Goal: Task Accomplishment & Management: Manage account settings

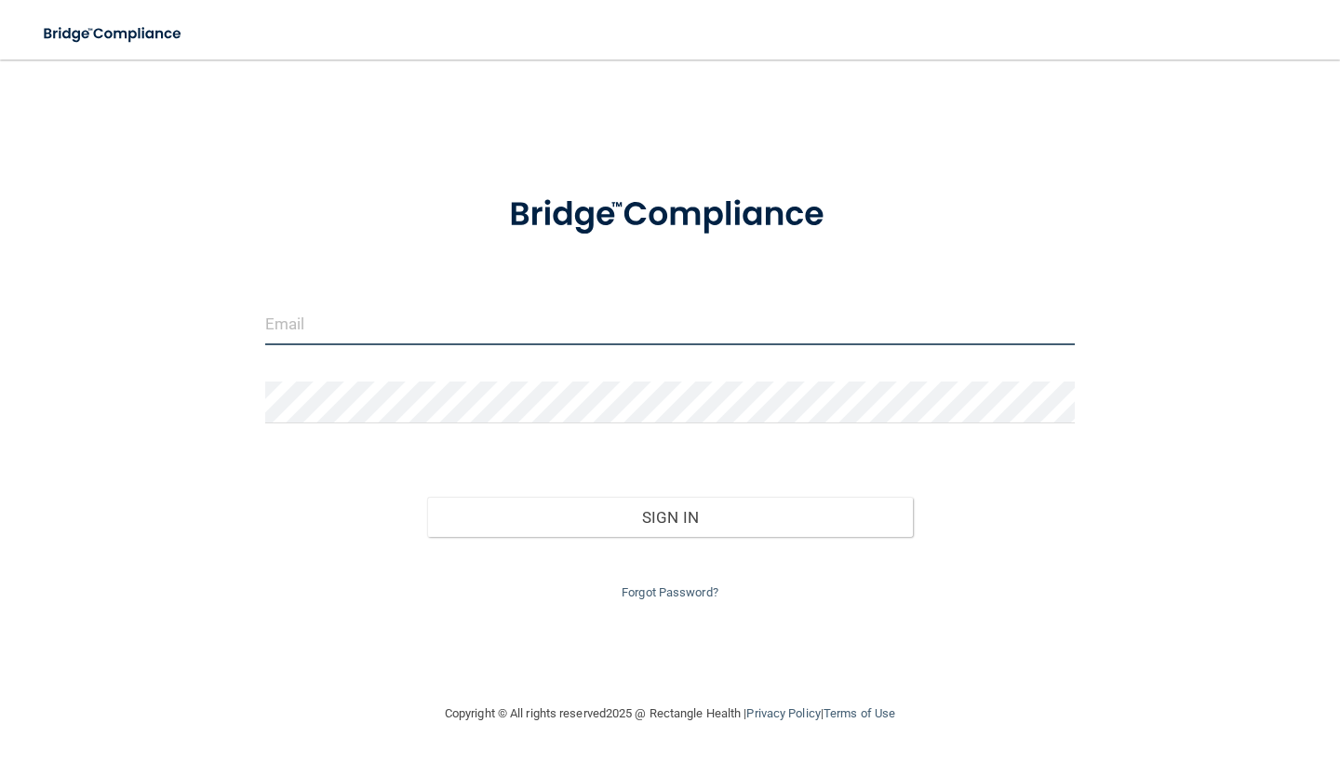
type input "[EMAIL_ADDRESS][DOMAIN_NAME]"
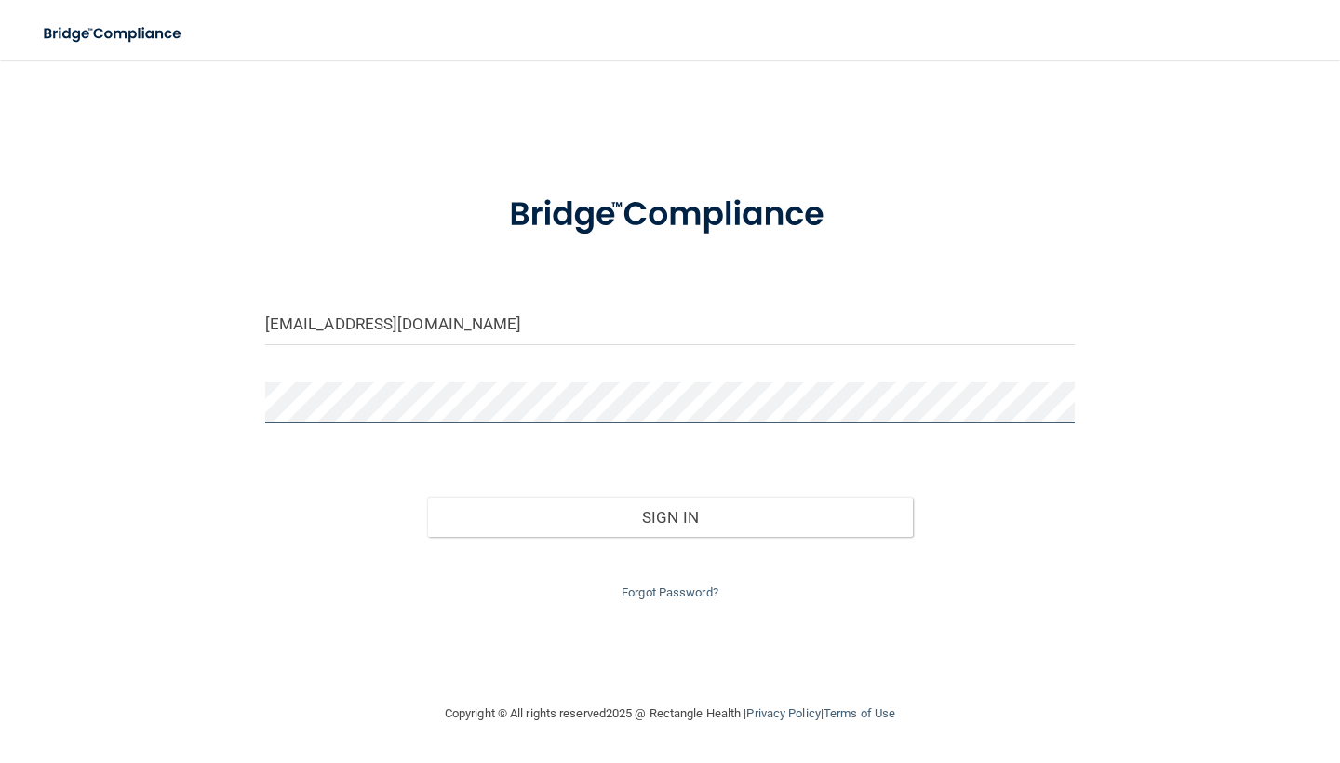
click at [669, 513] on button "Sign In" at bounding box center [670, 517] width 486 height 41
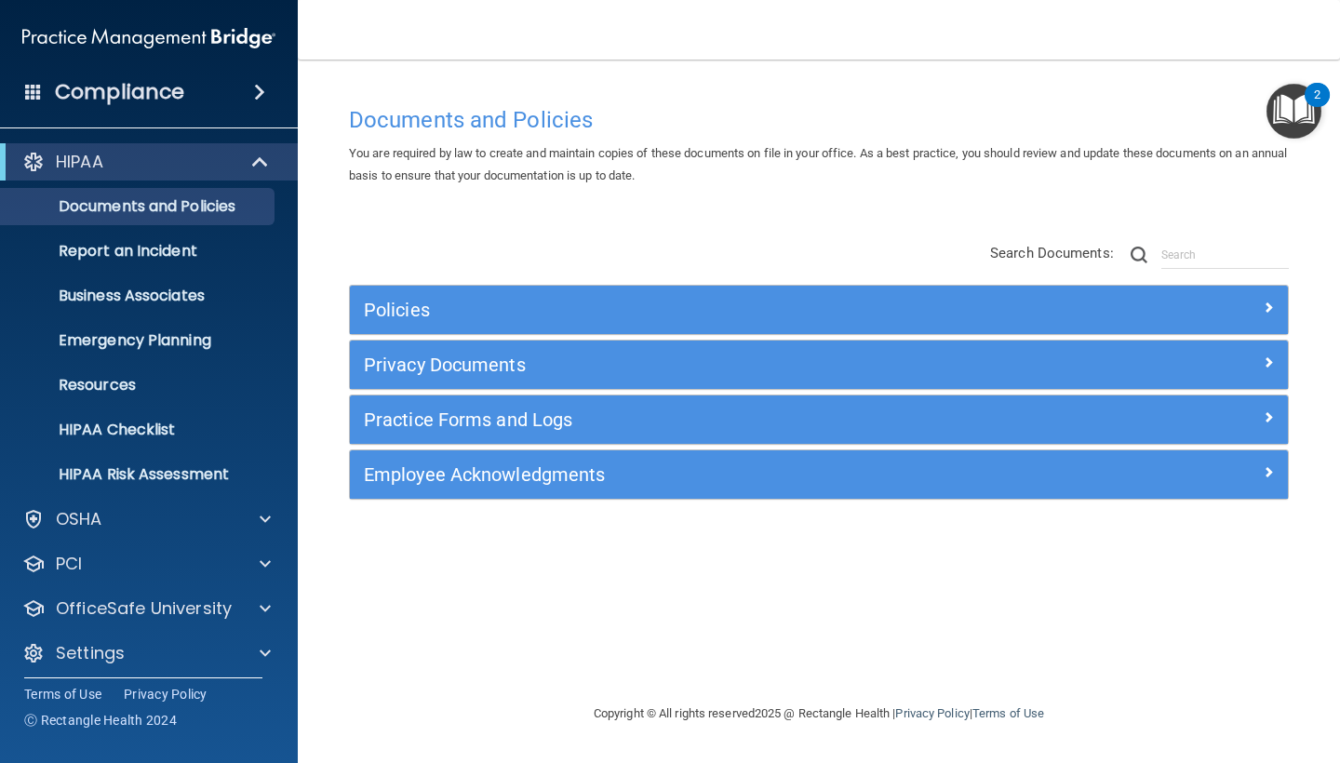
click at [259, 89] on span at bounding box center [259, 92] width 11 height 22
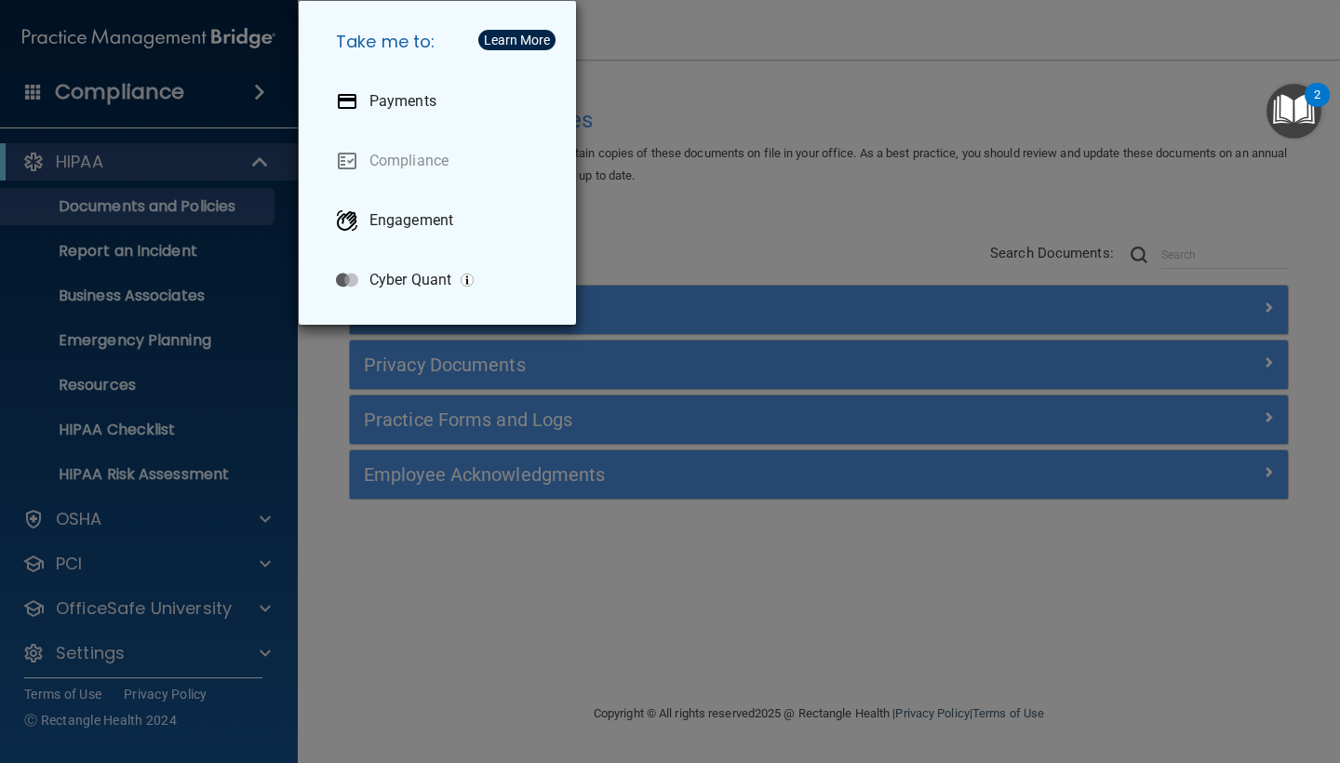
click at [367, 596] on div "Take me to: Payments Compliance Engagement Cyber Quant" at bounding box center [670, 381] width 1340 height 763
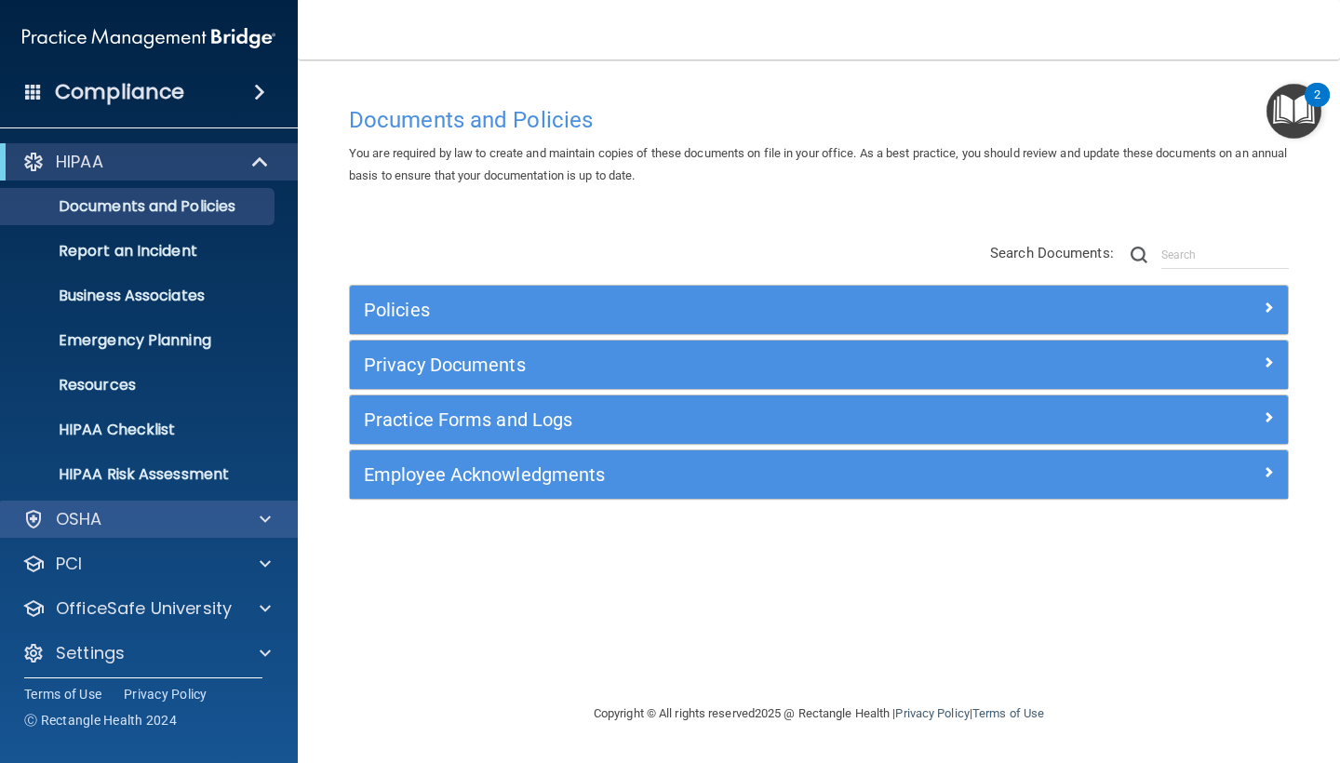
click at [249, 508] on div at bounding box center [262, 519] width 47 height 22
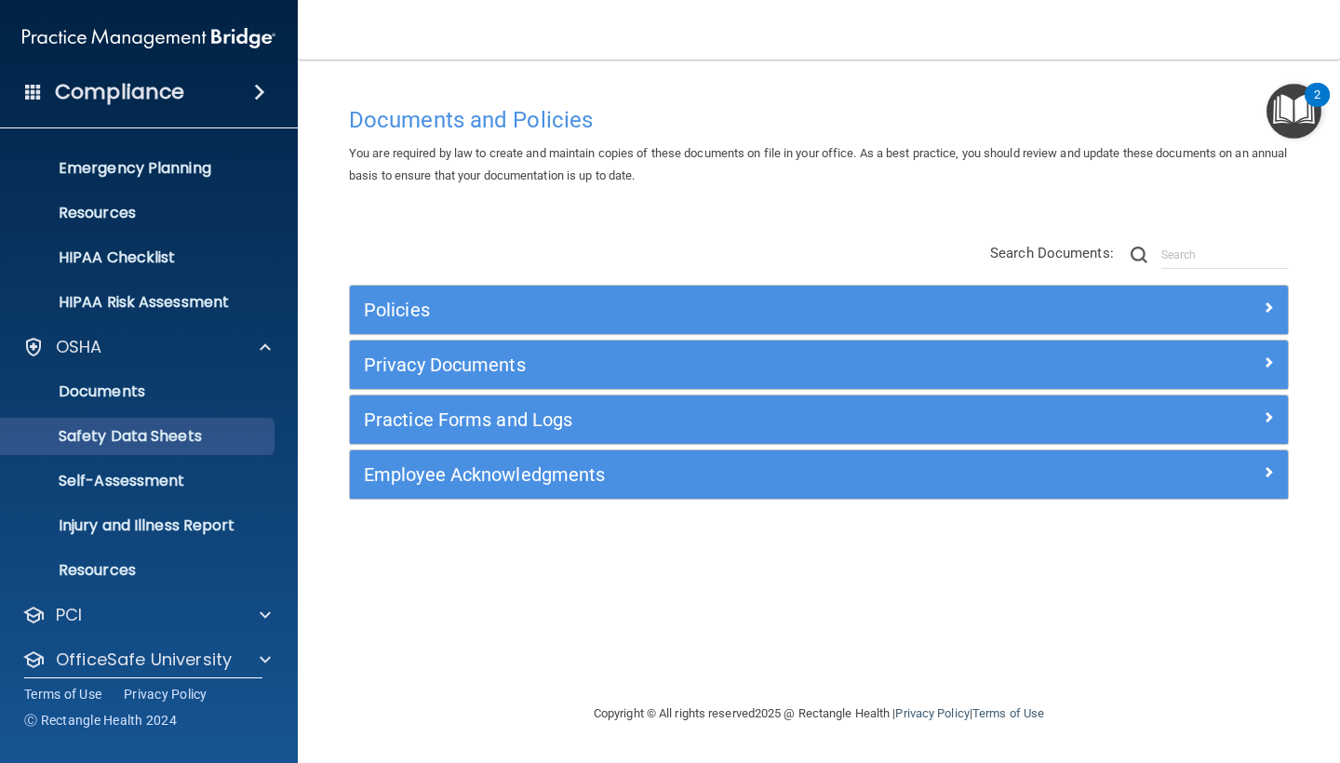
scroll to position [207, 0]
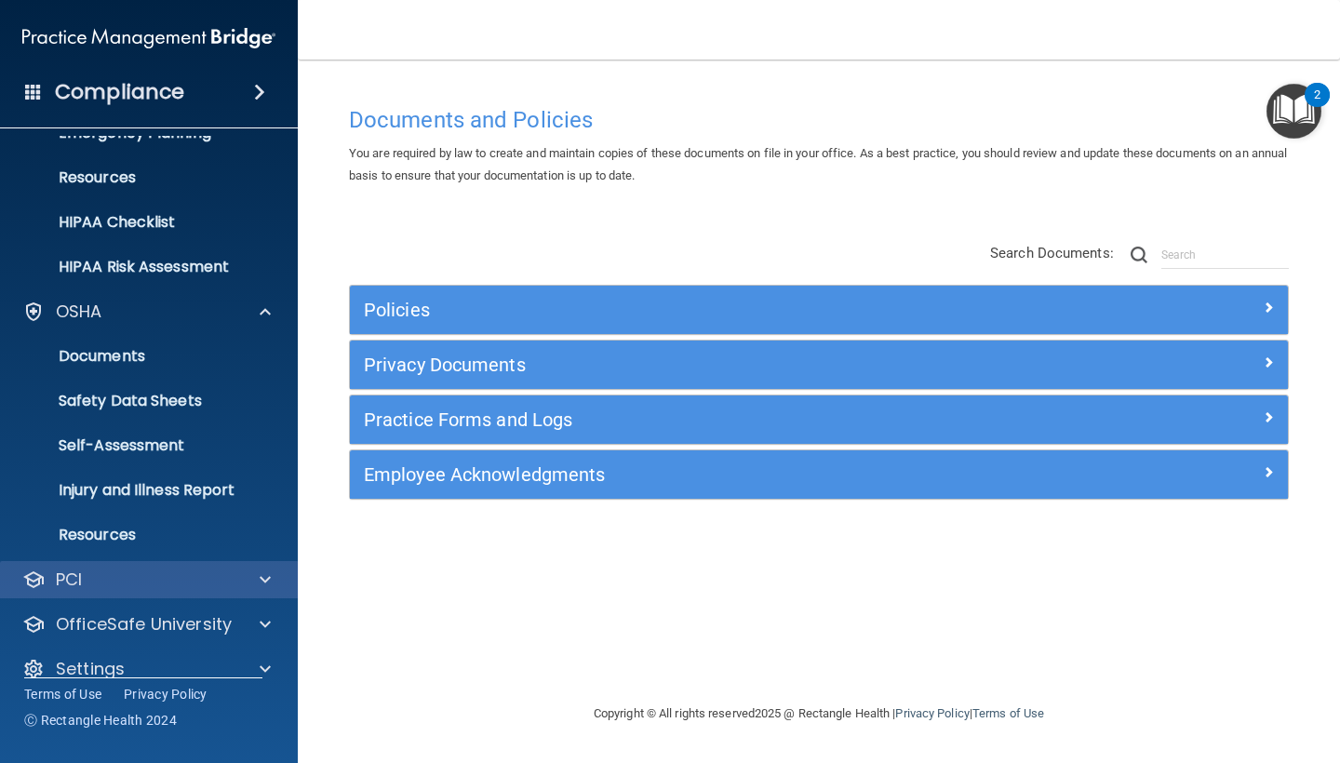
click at [254, 586] on div at bounding box center [262, 579] width 47 height 22
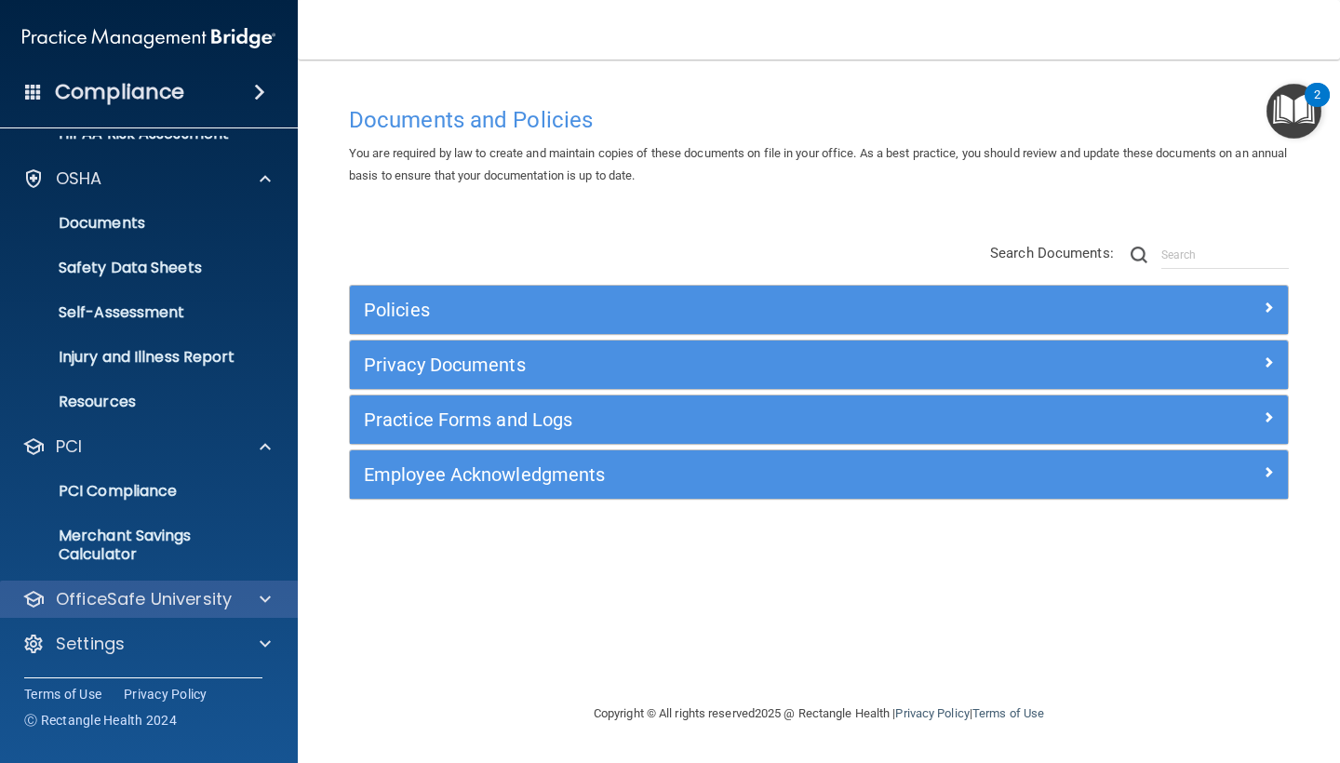
scroll to position [340, 0]
click at [254, 593] on div at bounding box center [262, 599] width 47 height 22
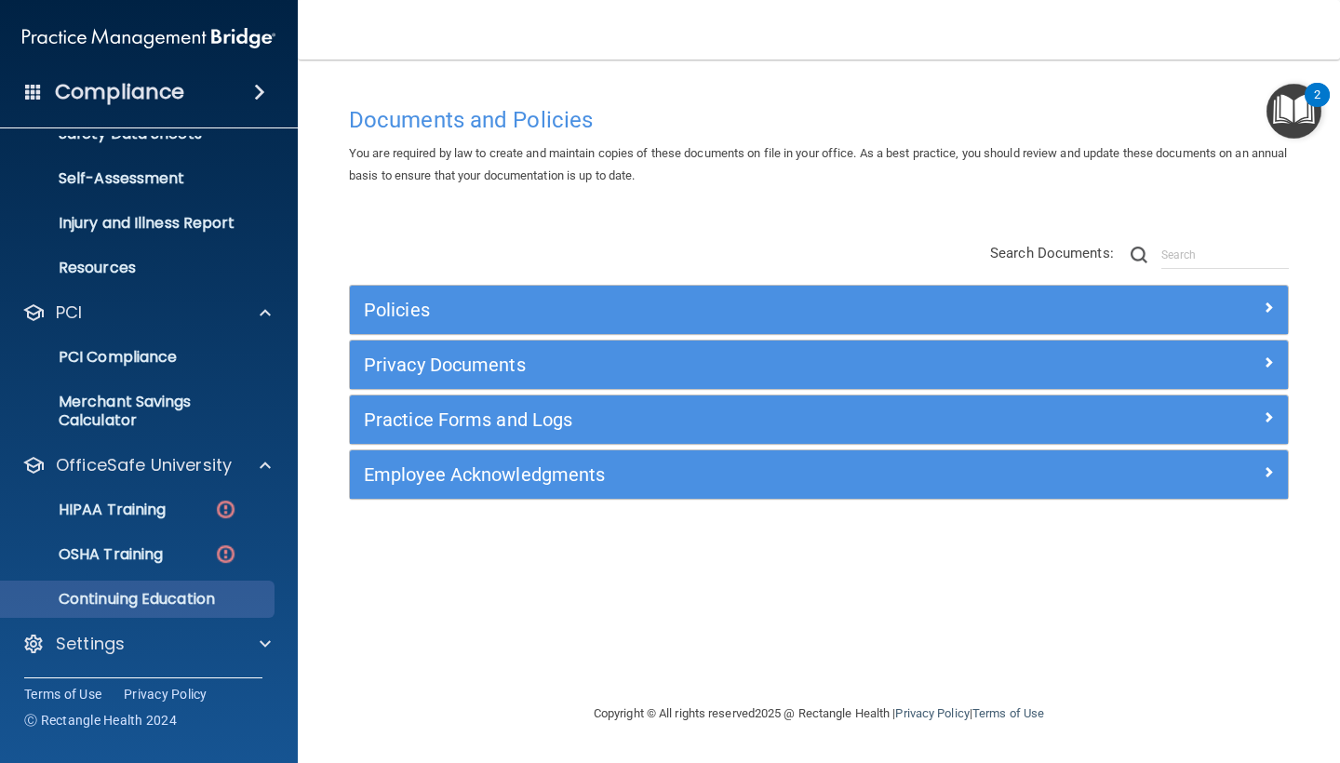
scroll to position [474, 0]
click at [380, 314] on h5 "Policies" at bounding box center [701, 310] width 675 height 20
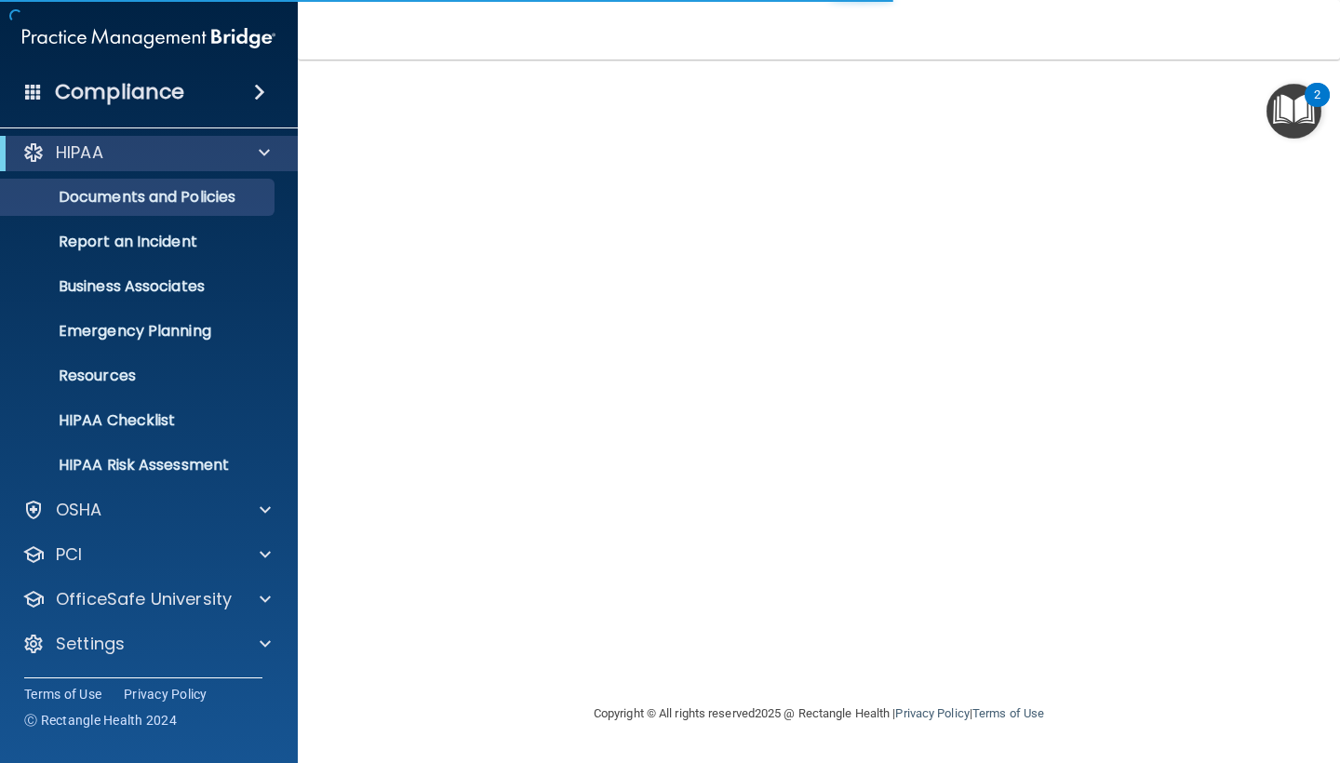
scroll to position [9, 0]
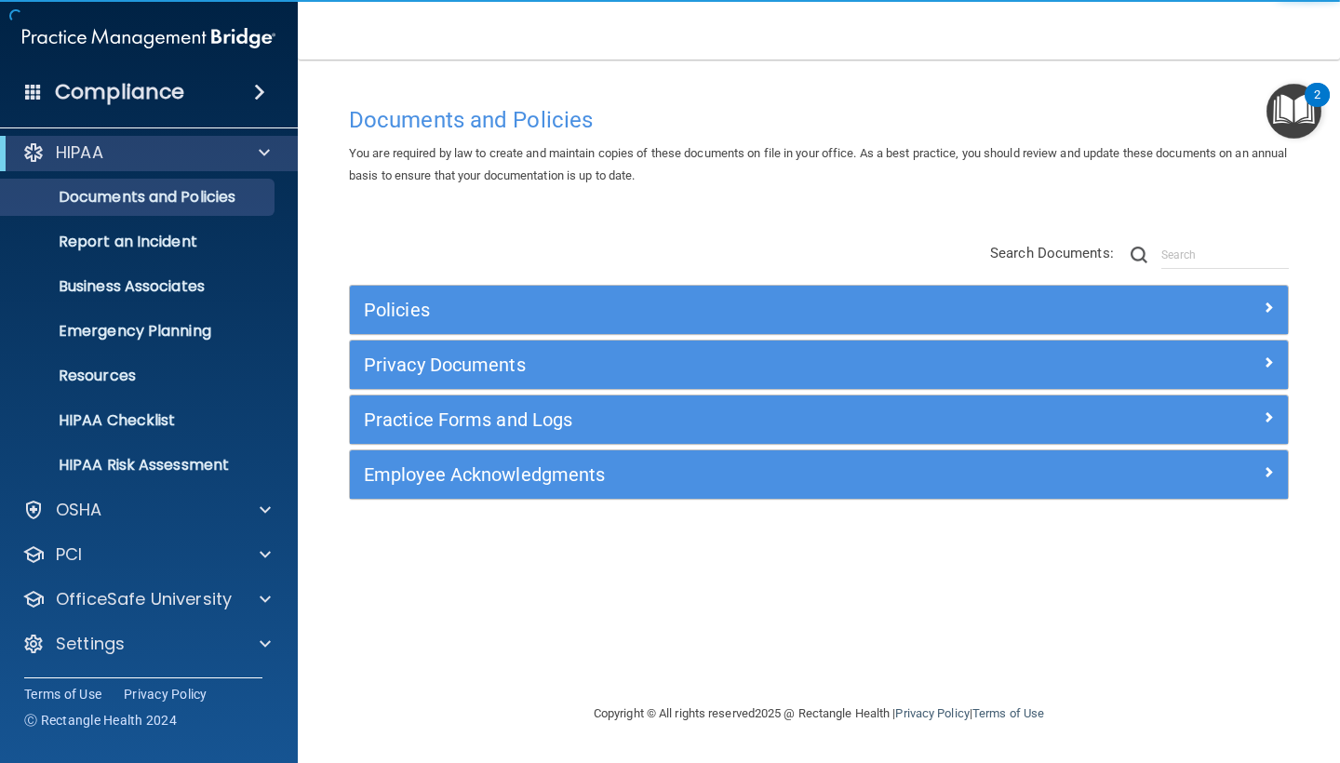
click at [1299, 107] on img "Open Resource Center, 2 new notifications" at bounding box center [1293, 111] width 55 height 55
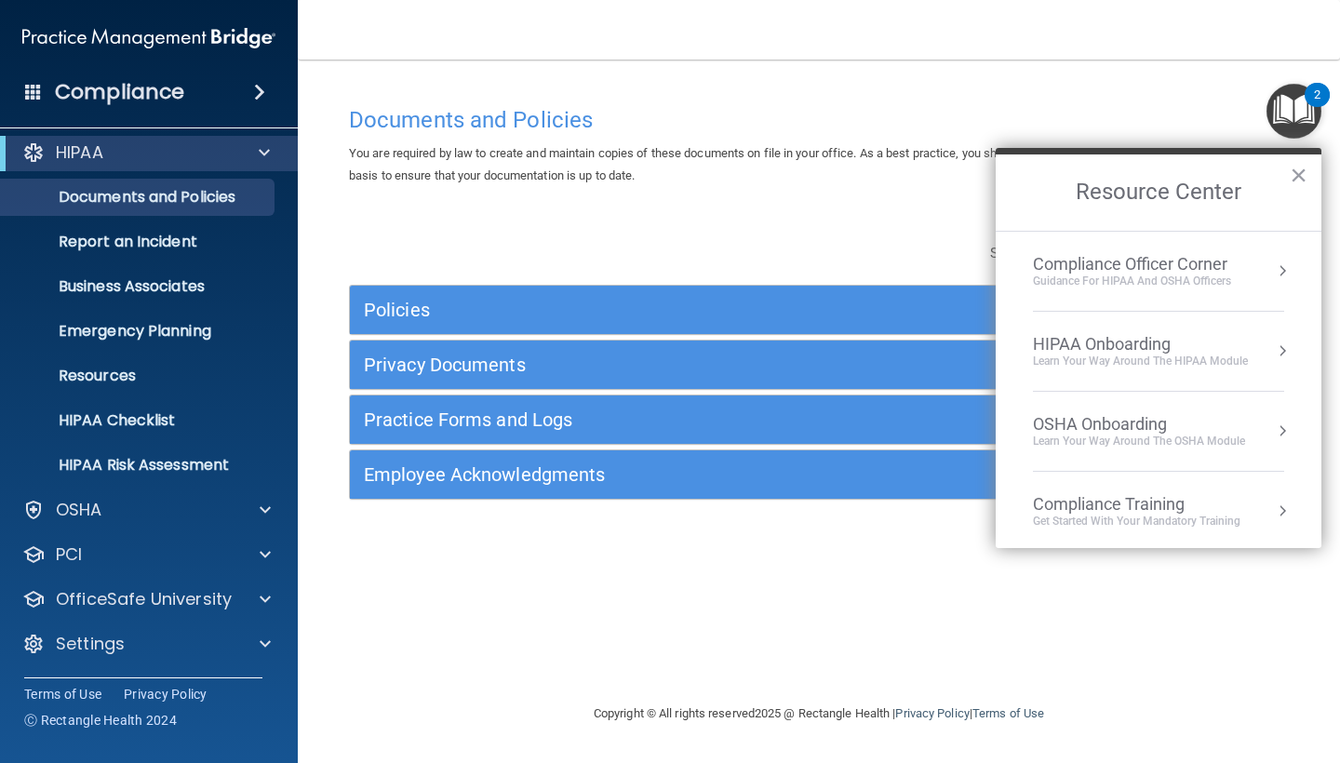
click at [1205, 270] on div "Compliance Officer Corner" at bounding box center [1132, 264] width 198 height 20
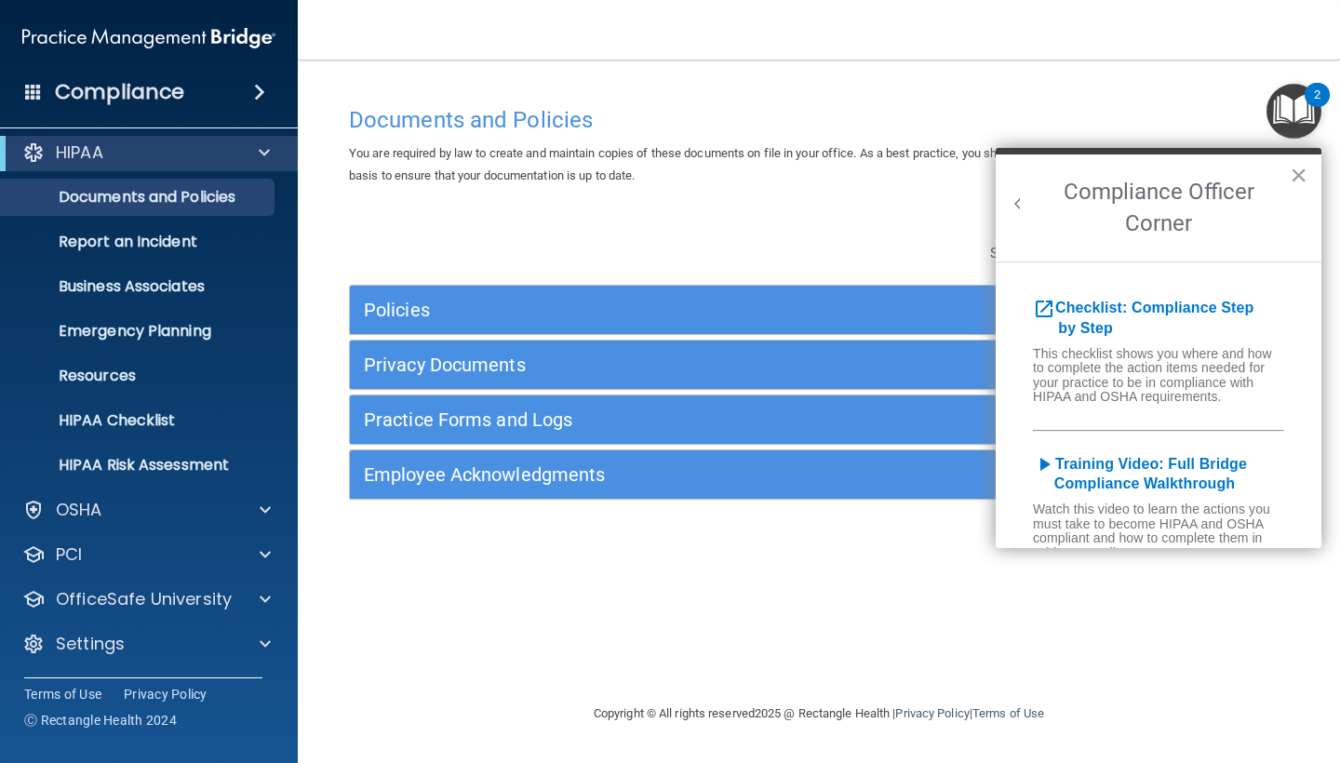
scroll to position [0, 0]
click at [1199, 104] on div "Documents and Policies" at bounding box center [819, 120] width 968 height 46
click at [817, 572] on div "Documents and Policies You are required by law to create and maintain copies of…" at bounding box center [819, 400] width 968 height 606
click at [618, 483] on div "Employee Acknowledgments" at bounding box center [701, 475] width 703 height 30
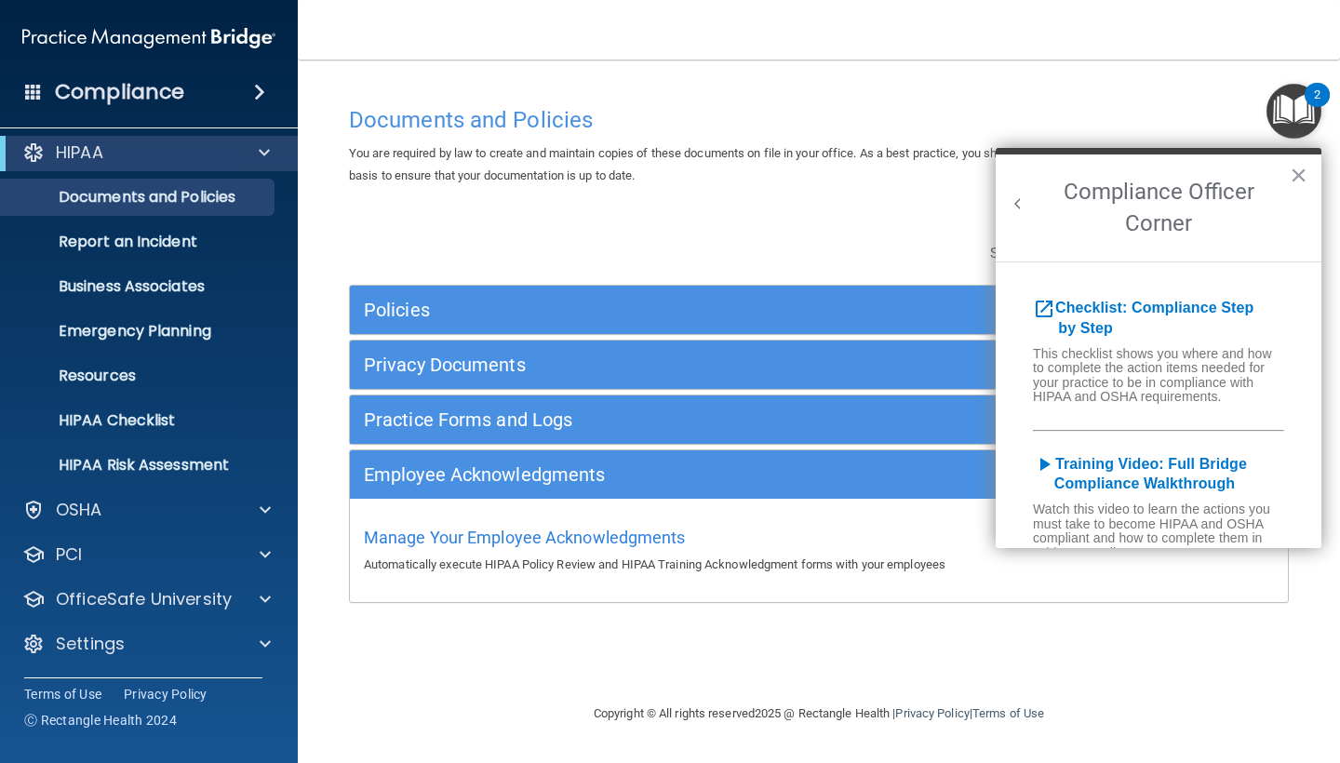
click at [621, 647] on div "Documents and Policies You are required by law to create and maintain copies of…" at bounding box center [819, 400] width 968 height 606
